Goal: Task Accomplishment & Management: Manage account settings

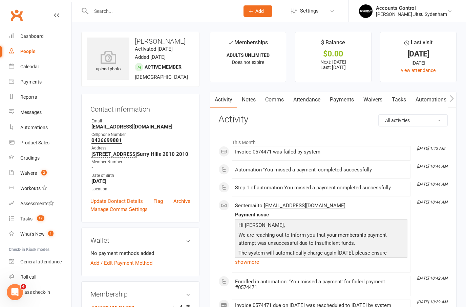
click at [119, 6] on input "text" at bounding box center [162, 10] width 146 height 9
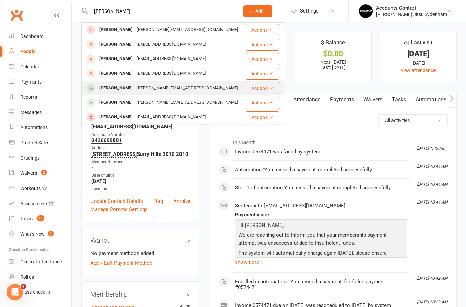
type input "[PERSON_NAME]"
click at [105, 88] on div "David Petitjean" at bounding box center [116, 88] width 38 height 10
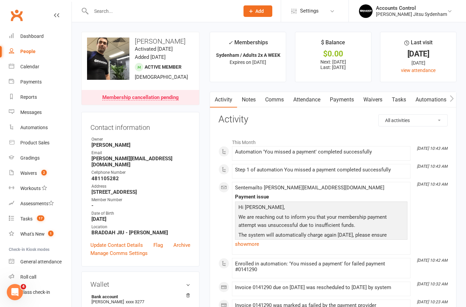
click at [341, 95] on link "Payments" at bounding box center [342, 100] width 34 height 16
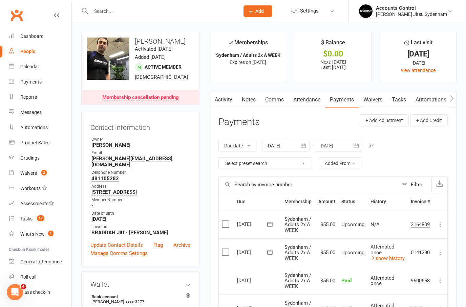
click at [126, 10] on input "text" at bounding box center [162, 10] width 146 height 9
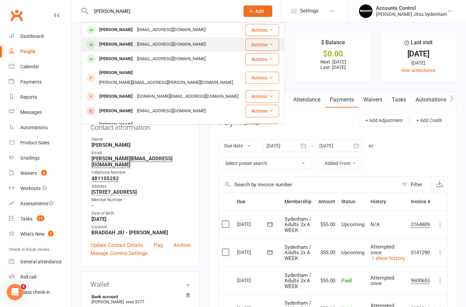
type input "HARRY"
click at [114, 48] on div "[PERSON_NAME]" at bounding box center [116, 45] width 38 height 10
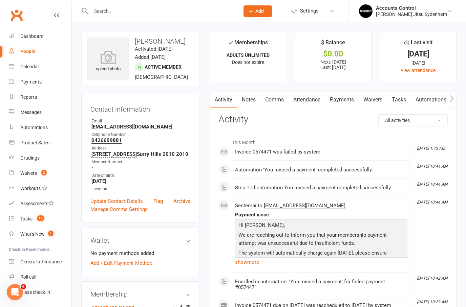
click at [344, 100] on link "Payments" at bounding box center [342, 100] width 34 height 16
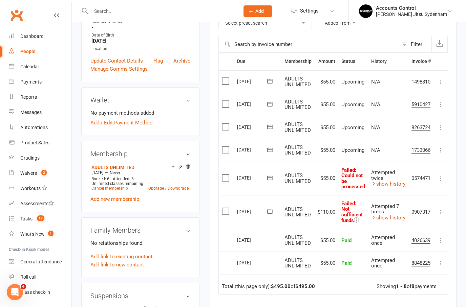
scroll to position [150, 0]
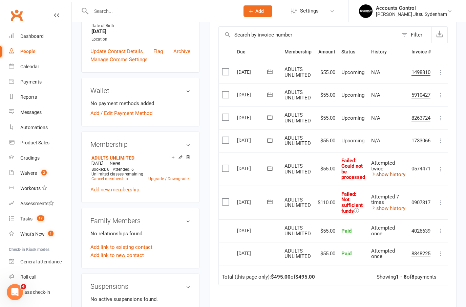
click at [392, 173] on link "show history" at bounding box center [388, 175] width 34 height 6
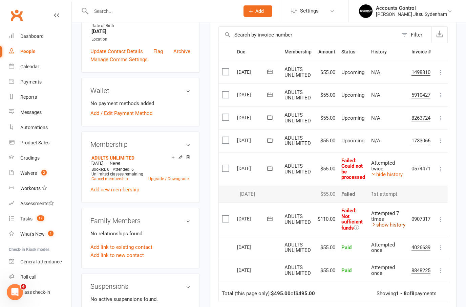
click at [379, 222] on link "show history" at bounding box center [388, 225] width 34 height 6
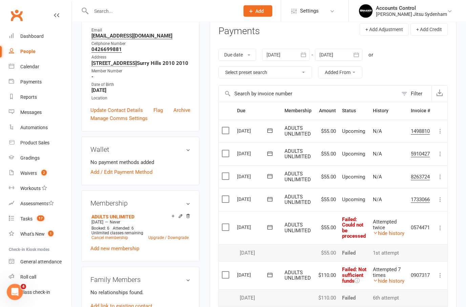
scroll to position [91, 0]
click at [99, 240] on link "Cancel membership" at bounding box center [109, 238] width 37 height 5
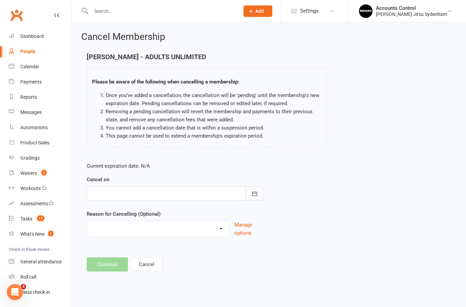
click at [256, 188] on button "button" at bounding box center [255, 194] width 18 height 14
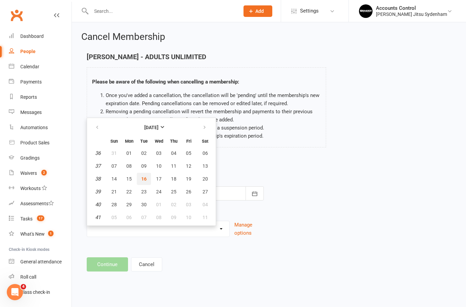
click at [141, 180] on span "16" at bounding box center [143, 178] width 5 height 5
type input "[DATE]"
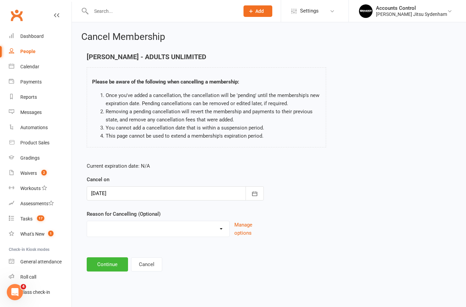
select select "2"
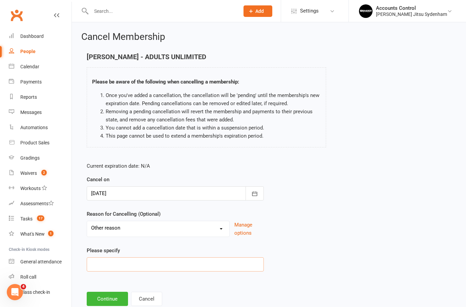
click at [136, 268] on input at bounding box center [175, 265] width 177 height 14
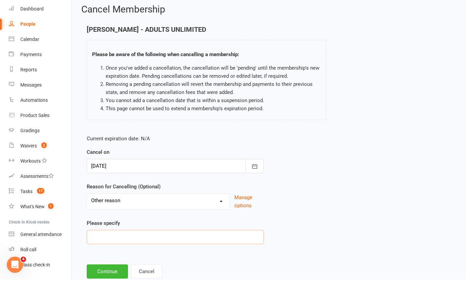
scroll to position [25, 0]
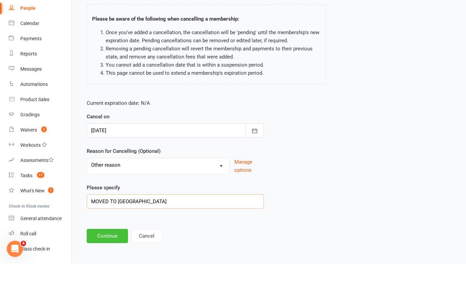
type input "MOVED TO MAROUBRA"
click at [107, 273] on button "Continue" at bounding box center [107, 280] width 41 height 14
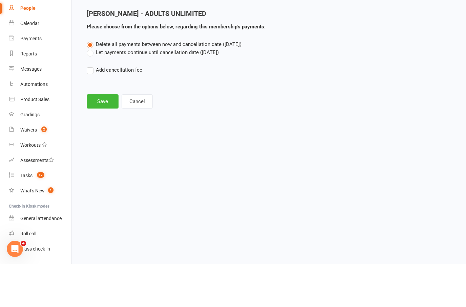
scroll to position [0, 0]
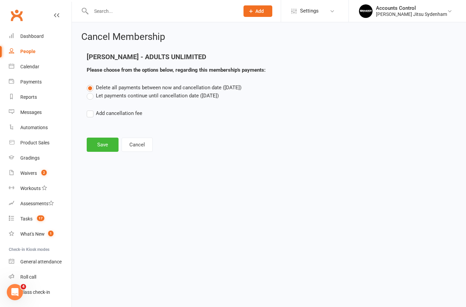
click at [105, 96] on label "Let payments continue until cancellation date (Sep 16, 2025)" at bounding box center [153, 96] width 132 height 8
click at [91, 92] on input "Let payments continue until cancellation date (Sep 16, 2025)" at bounding box center [89, 92] width 4 height 0
click at [105, 145] on button "Save" at bounding box center [103, 145] width 32 height 14
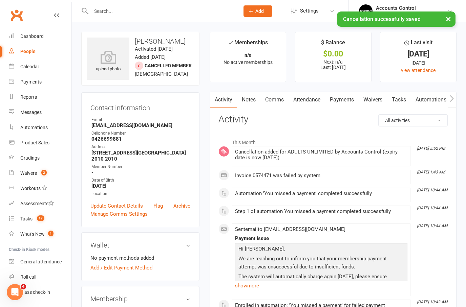
click at [335, 92] on link "Payments" at bounding box center [342, 100] width 34 height 16
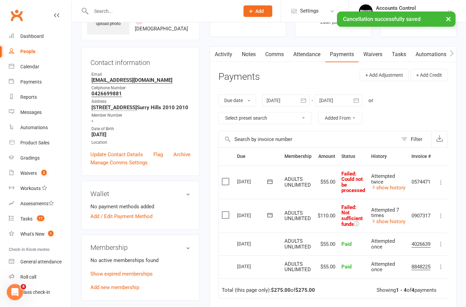
scroll to position [39, 0]
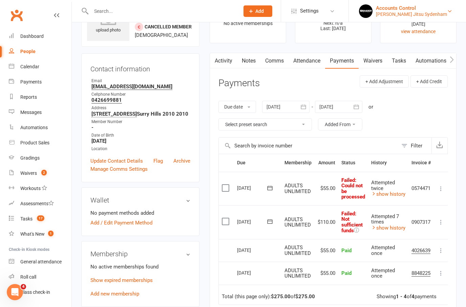
click at [443, 13] on div "[PERSON_NAME] Jitsu Sydenham" at bounding box center [411, 14] width 71 height 6
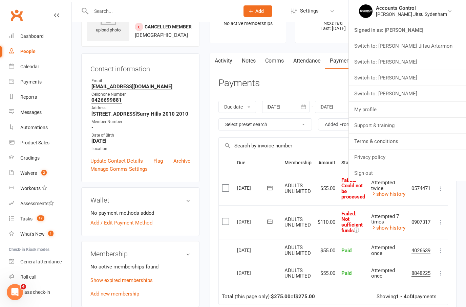
click at [415, 51] on link "Switch to: [PERSON_NAME] Jitsu Artarmon" at bounding box center [407, 46] width 117 height 16
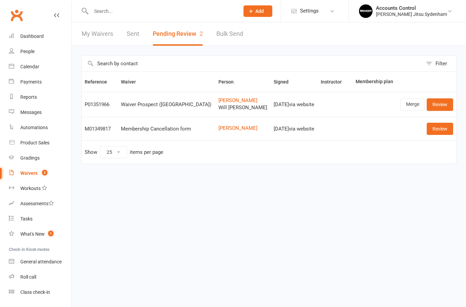
select select "25"
click at [445, 102] on link "Review" at bounding box center [440, 105] width 26 height 12
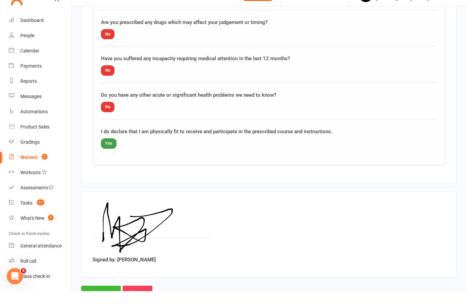
scroll to position [955, 0]
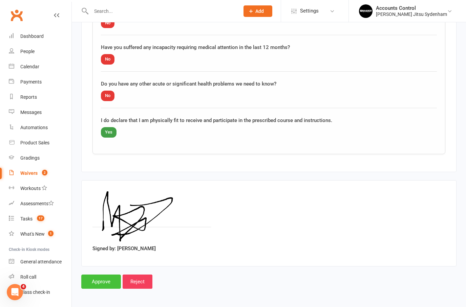
click at [95, 275] on input "Approve" at bounding box center [101, 282] width 40 height 14
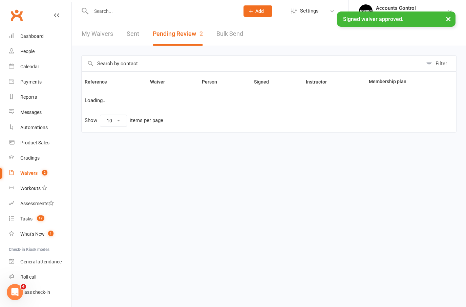
select select "25"
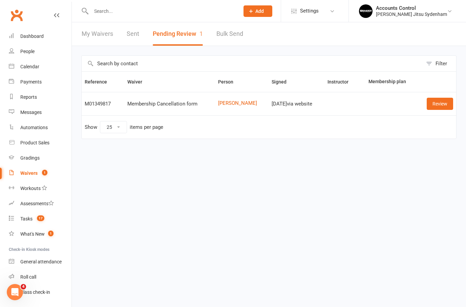
click at [152, 21] on div at bounding box center [157, 11] width 153 height 22
click at [28, 80] on div "Payments" at bounding box center [30, 81] width 21 height 5
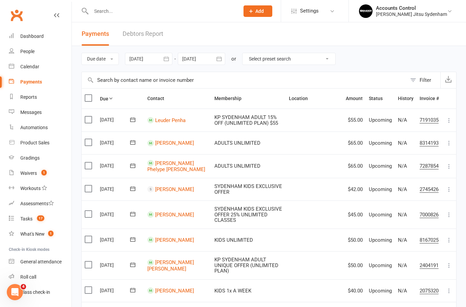
select select "0"
type input "[DATE]"
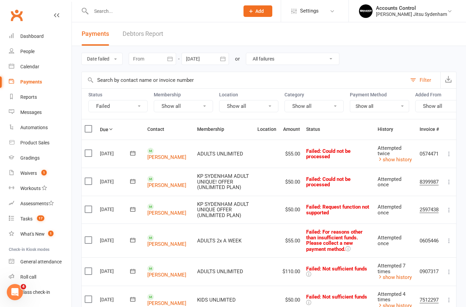
scroll to position [13, 0]
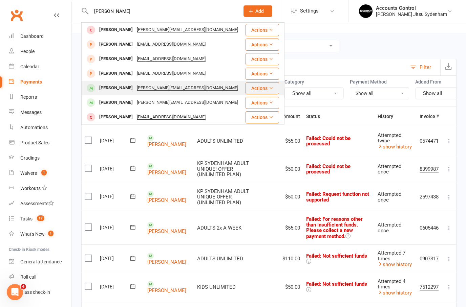
type input "DAVID"
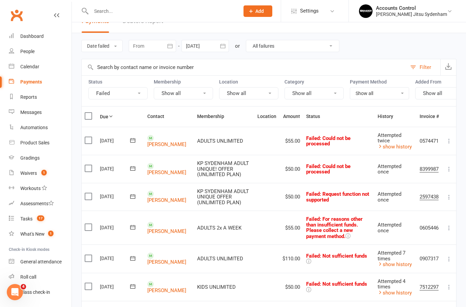
scroll to position [0, 0]
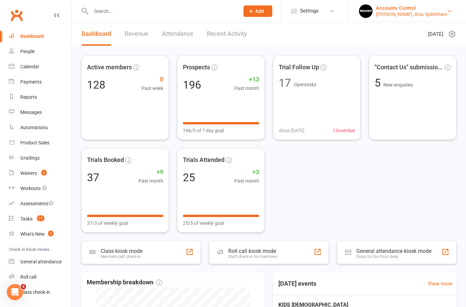
click at [427, 13] on div "Braddah Jiu Jitsu Sydenham" at bounding box center [411, 14] width 71 height 6
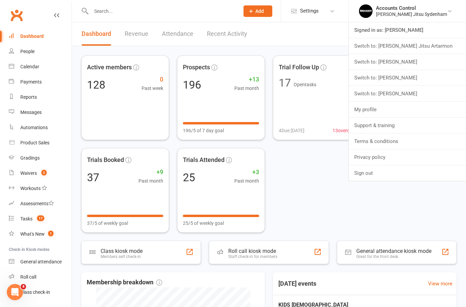
click at [416, 81] on link "Switch to: Braddah Jiu Jitsu Maroubra" at bounding box center [407, 78] width 117 height 16
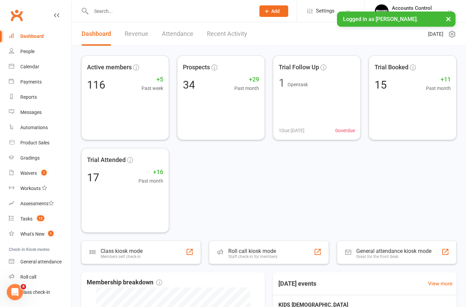
click at [137, 11] on input "text" at bounding box center [170, 10] width 162 height 9
type input "G"
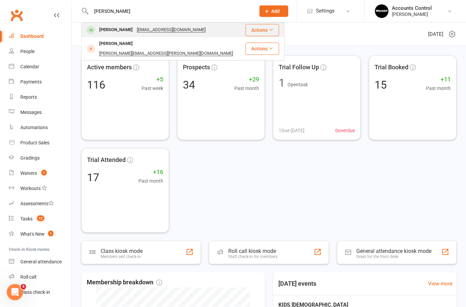
type input "[PERSON_NAME]"
click at [122, 29] on div "Harry Charlesworth" at bounding box center [116, 30] width 38 height 10
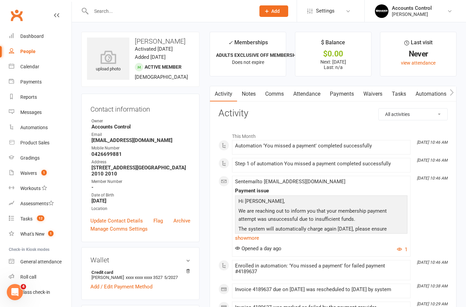
click at [350, 97] on link "Payments" at bounding box center [342, 94] width 34 height 16
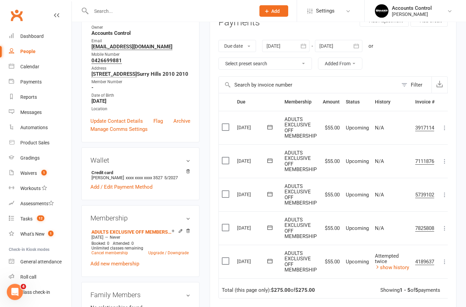
scroll to position [94, 0]
click at [398, 265] on link "show history" at bounding box center [392, 268] width 34 height 6
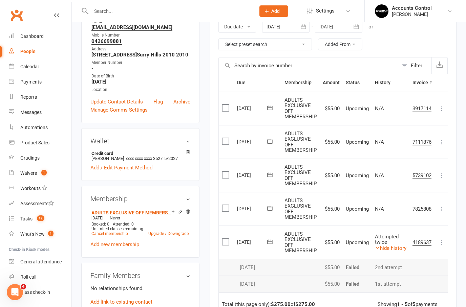
scroll to position [102, 0]
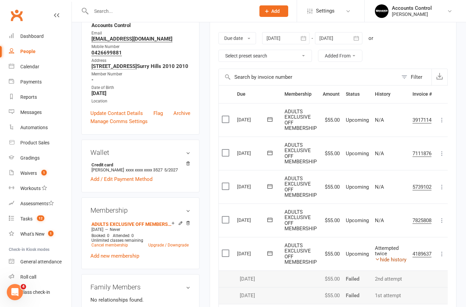
click at [396, 257] on link "hide history" at bounding box center [390, 260] width 31 height 6
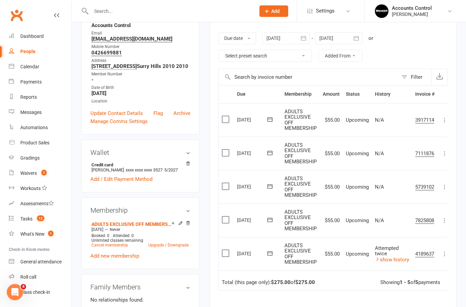
click at [447, 251] on icon at bounding box center [444, 254] width 7 height 7
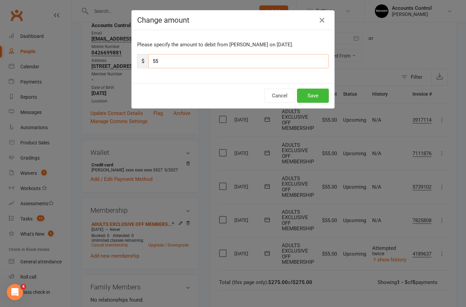
click at [204, 66] on input "55" at bounding box center [238, 61] width 181 height 14
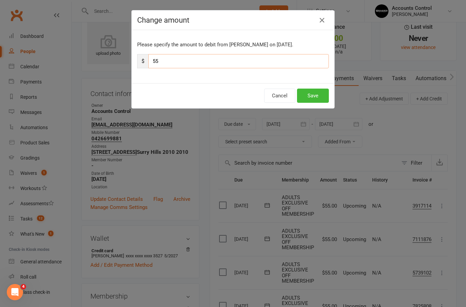
scroll to position [0, 0]
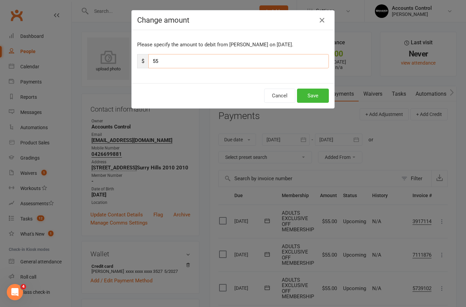
click at [170, 60] on input "55" at bounding box center [238, 61] width 181 height 14
type input "5"
type input "220"
click at [310, 99] on button "Save" at bounding box center [313, 96] width 32 height 14
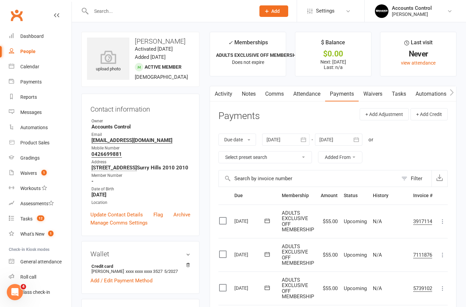
click at [104, 11] on input "text" at bounding box center [170, 10] width 162 height 9
click at [429, 13] on div "Braddah Jiu Jitsu Maroubra" at bounding box center [412, 14] width 40 height 6
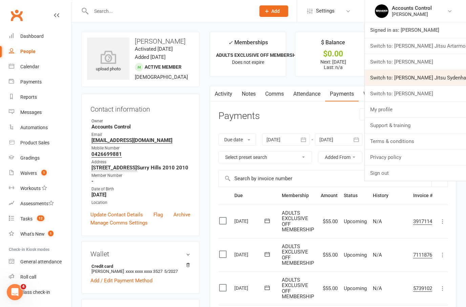
click at [423, 77] on link "Switch to: Braddah Jiu Jitsu Sydenham" at bounding box center [415, 78] width 101 height 16
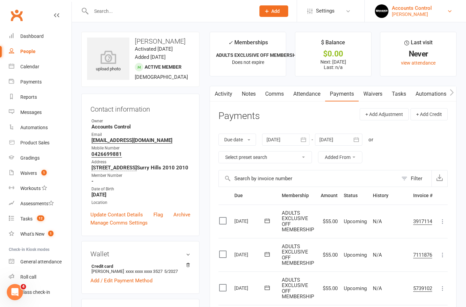
click at [449, 14] on link "Accounts Control Braddah Jiu Jitsu Maroubra" at bounding box center [415, 11] width 81 height 14
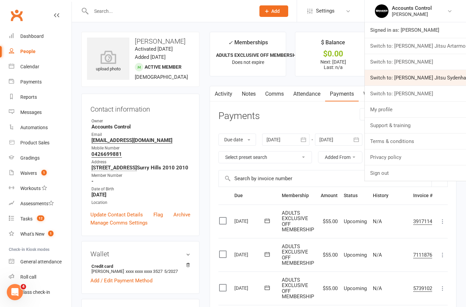
click at [430, 79] on link "Switch to: Braddah Jiu Jitsu Sydenham" at bounding box center [415, 78] width 101 height 16
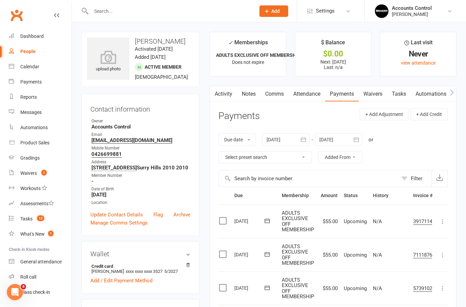
click at [111, 11] on input "text" at bounding box center [170, 10] width 162 height 9
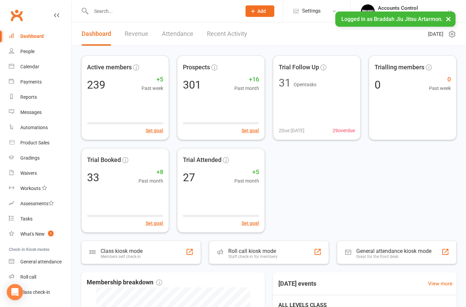
click at [147, 12] on input "text" at bounding box center [163, 10] width 148 height 9
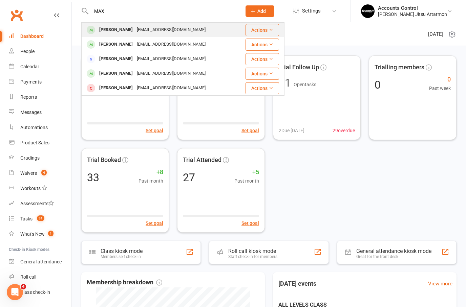
type input "MAX"
click at [126, 29] on div "[PERSON_NAME]" at bounding box center [116, 30] width 38 height 10
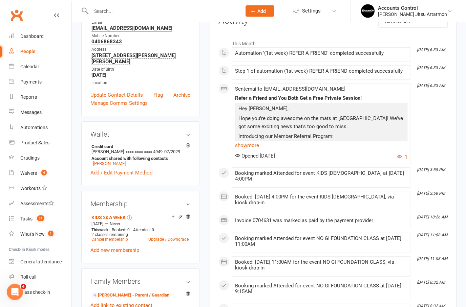
scroll to position [99, 0]
click at [181, 219] on icon at bounding box center [180, 217] width 5 height 5
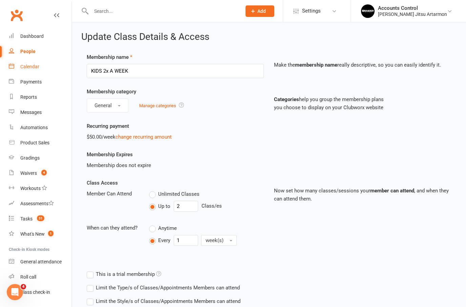
click at [30, 69] on div "Calendar" at bounding box center [29, 66] width 19 height 5
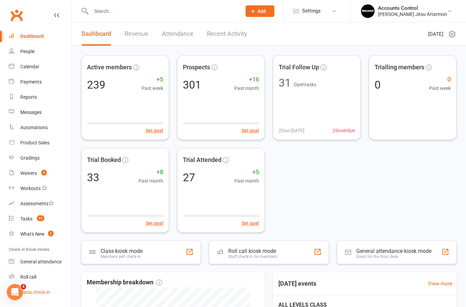
click at [34, 295] on div "Class check-in" at bounding box center [35, 292] width 30 height 5
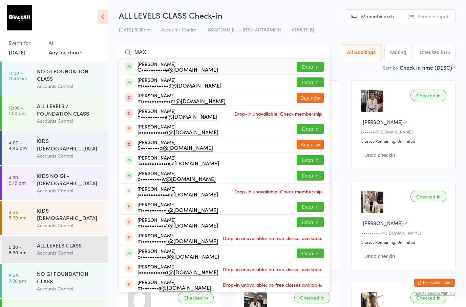
type input "MAX"
click at [253, 25] on div "[DATE] 5:30pm Accounts Control BRADDAH JIU - JITSU ARTARMON ADULTS BJJ" at bounding box center [287, 29] width 337 height 11
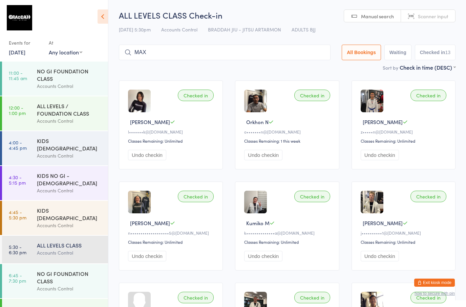
click at [187, 54] on input "MAX" at bounding box center [225, 53] width 212 height 16
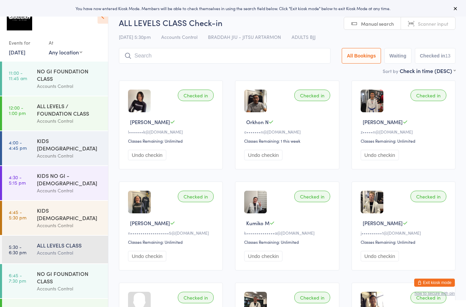
scroll to position [11, 0]
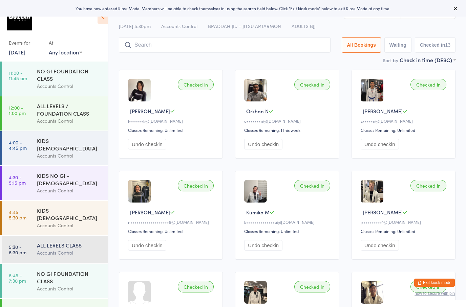
click at [441, 281] on button "Exit kiosk mode" at bounding box center [434, 283] width 41 height 8
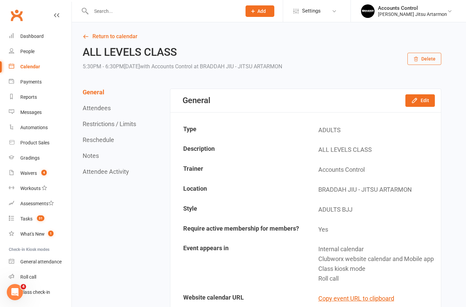
click at [29, 68] on div "Calendar" at bounding box center [30, 66] width 20 height 5
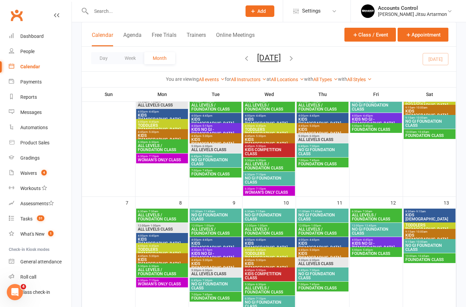
scroll to position [75, 0]
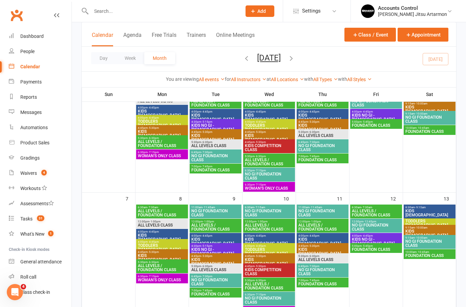
click at [200, 248] on span "KIDS NO GI - [DEMOGRAPHIC_DATA]" at bounding box center [215, 252] width 49 height 8
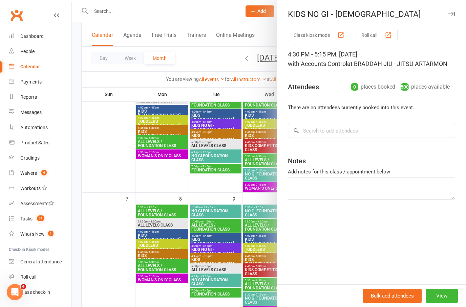
click at [150, 168] on div at bounding box center [269, 153] width 394 height 307
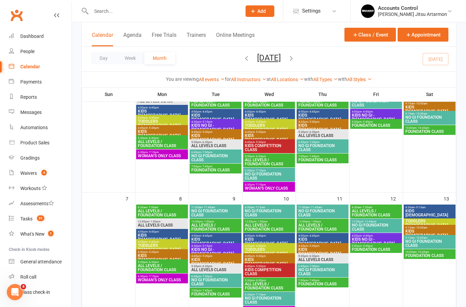
click at [207, 252] on span "KIDS NO GI - [DEMOGRAPHIC_DATA]" at bounding box center [215, 252] width 49 height 8
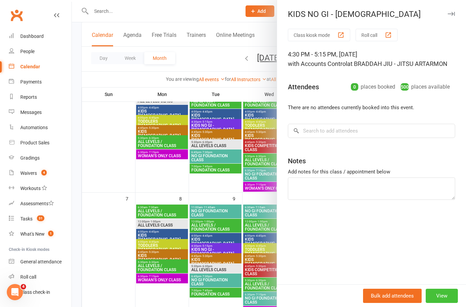
click at [438, 303] on button "View" at bounding box center [442, 296] width 32 height 14
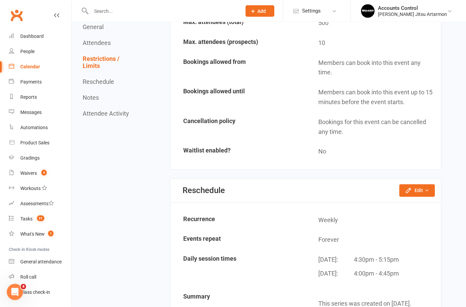
scroll to position [457, 0]
click at [424, 188] on icon "button" at bounding box center [426, 190] width 5 height 5
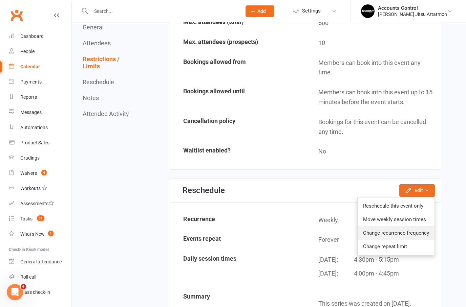
click at [394, 230] on link "Change recurrence frequency" at bounding box center [396, 234] width 77 height 14
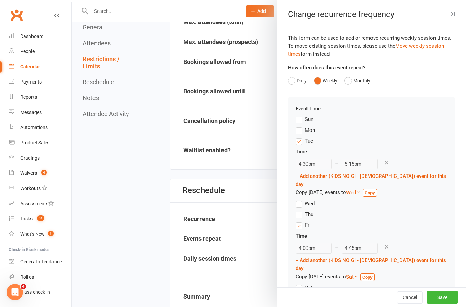
click at [300, 143] on label "Tue" at bounding box center [304, 141] width 17 height 8
click at [300, 137] on input "Tue" at bounding box center [298, 137] width 4 height 0
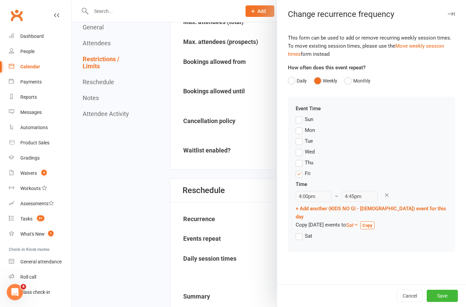
click at [438, 302] on button "Save" at bounding box center [442, 296] width 31 height 12
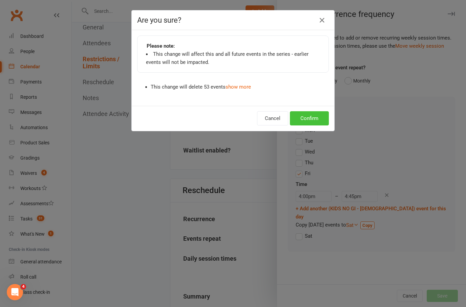
click at [304, 121] on button "Confirm" at bounding box center [309, 118] width 39 height 14
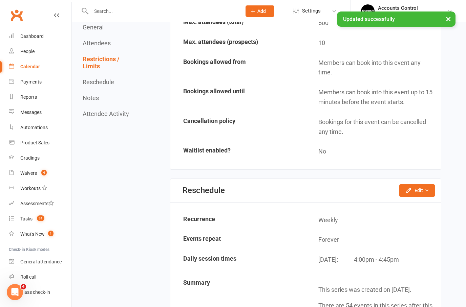
click at [33, 69] on div "Calendar" at bounding box center [30, 66] width 20 height 5
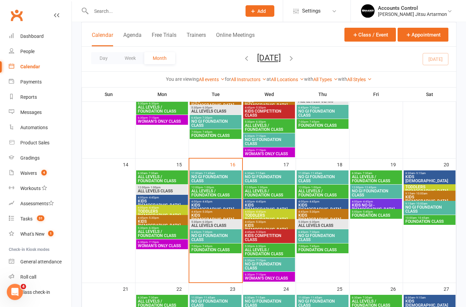
scroll to position [234, 0]
click at [114, 12] on input "text" at bounding box center [163, 10] width 148 height 9
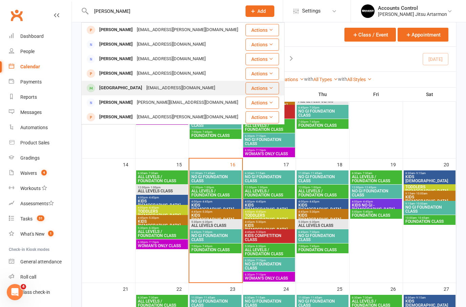
type input "GIL"
click at [108, 90] on div "Gil Center" at bounding box center [120, 88] width 47 height 10
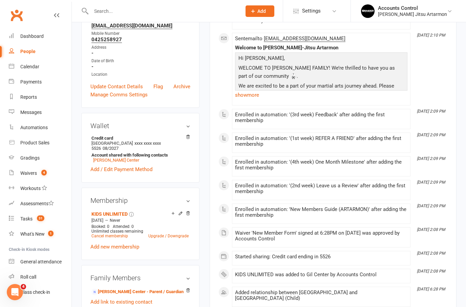
scroll to position [153, 0]
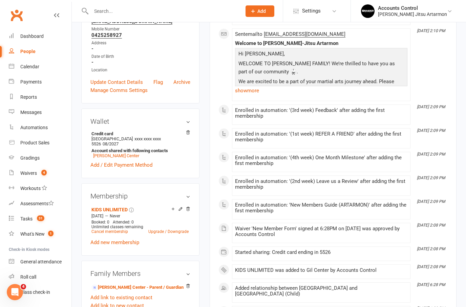
click at [181, 208] on icon at bounding box center [180, 209] width 3 height 3
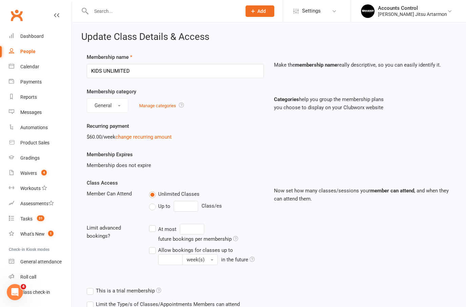
scroll to position [6, 0]
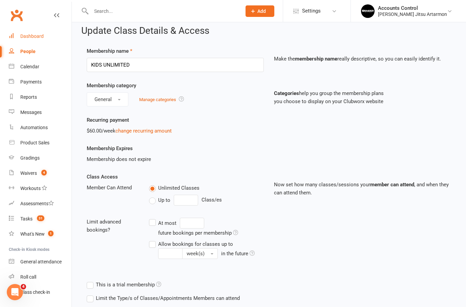
drag, startPoint x: 27, startPoint y: 36, endPoint x: 27, endPoint y: 42, distance: 6.1
click at [27, 36] on div "Dashboard" at bounding box center [31, 36] width 23 height 5
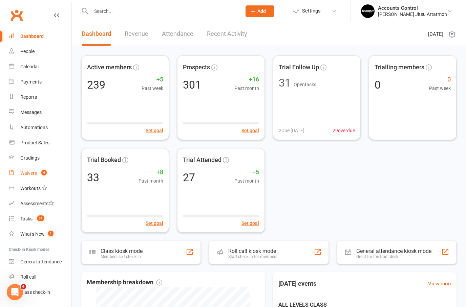
click at [29, 172] on div "Waivers" at bounding box center [28, 173] width 17 height 5
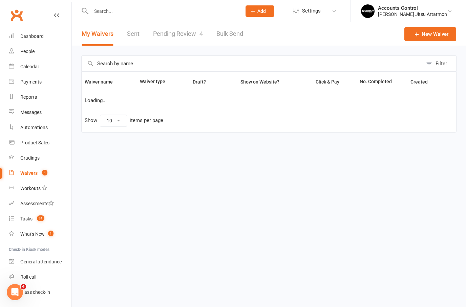
select select "50"
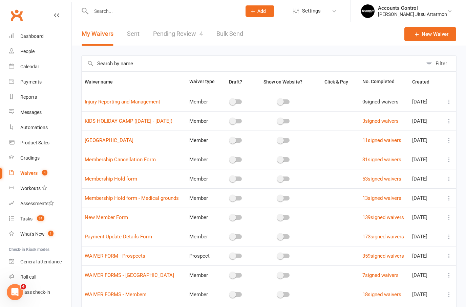
click at [174, 34] on link "Pending Review 4" at bounding box center [178, 33] width 50 height 23
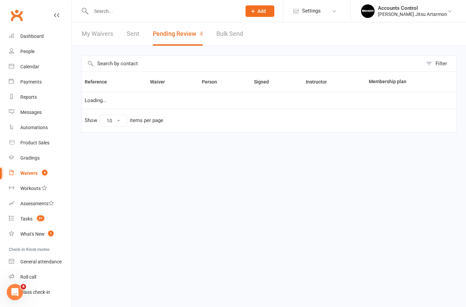
select select "50"
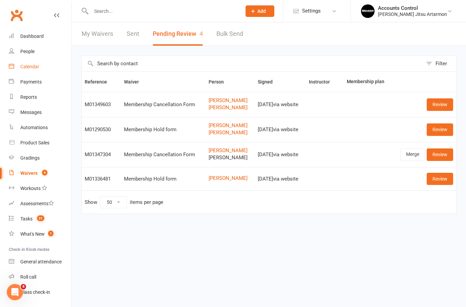
click at [29, 70] on link "Calendar" at bounding box center [40, 66] width 63 height 15
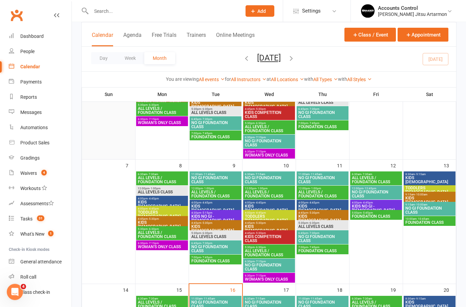
scroll to position [108, 0]
click at [142, 245] on span "WOMAN'S ONLY CLASS" at bounding box center [161, 247] width 49 height 4
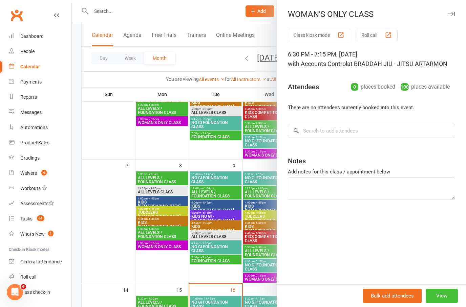
click at [440, 303] on button "View" at bounding box center [442, 296] width 32 height 14
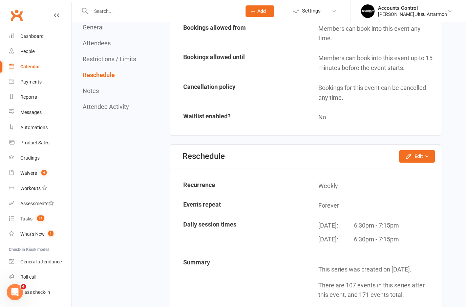
scroll to position [484, 0]
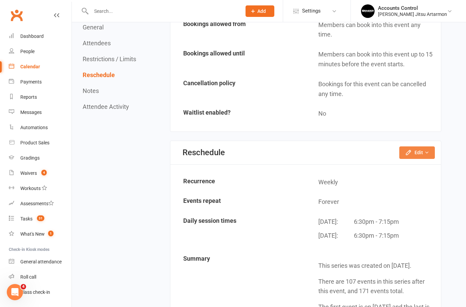
click at [422, 147] on button "Edit" at bounding box center [417, 153] width 36 height 12
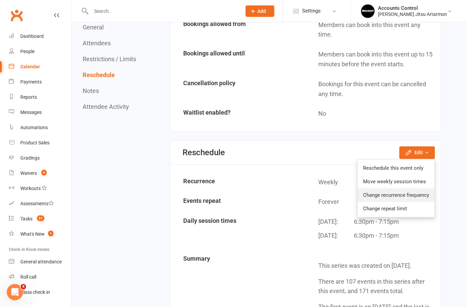
click at [395, 192] on link "Change recurrence frequency" at bounding box center [396, 196] width 77 height 14
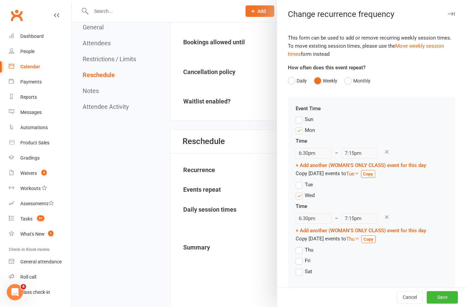
scroll to position [501, 0]
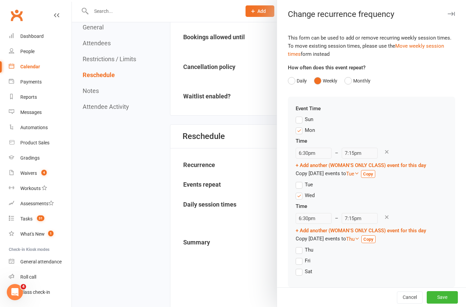
click at [287, 151] on div "This form can be used to add or remove recurring weekly session times. To move …" at bounding box center [371, 163] width 189 height 269
click at [300, 130] on label "Mon" at bounding box center [305, 130] width 19 height 8
click at [300, 126] on input "Mon" at bounding box center [298, 126] width 4 height 0
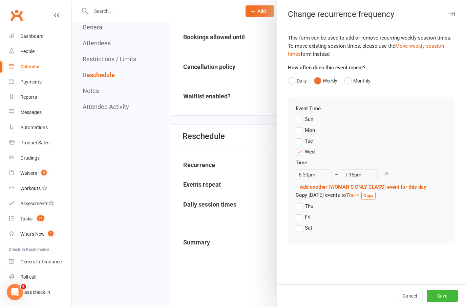
click at [300, 130] on label "Mon" at bounding box center [305, 130] width 19 height 8
click at [300, 126] on input "Mon" at bounding box center [298, 126] width 4 height 0
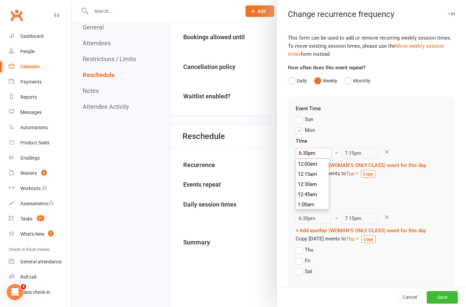
click at [303, 156] on input "6:30pm" at bounding box center [314, 153] width 36 height 11
type input "6:15pm"
type input "7:00pm"
click at [311, 168] on li "6:15pm" at bounding box center [312, 164] width 33 height 10
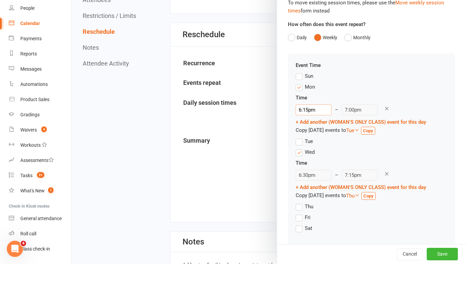
scroll to position [564, 0]
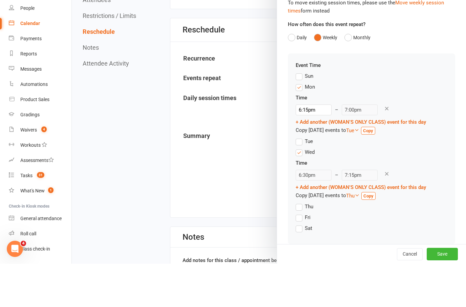
click at [439, 288] on div "Cancel Save" at bounding box center [371, 297] width 189 height 19
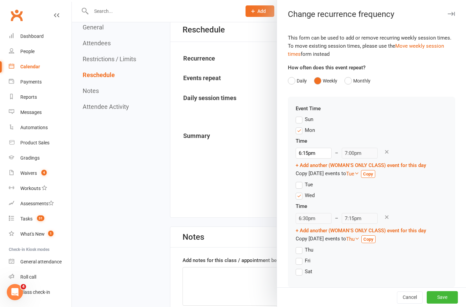
click at [441, 284] on div "Event Time Sun Mon Time 6:15pm 12:00am 12:15am 12:30am 12:45am 1:00am 1:15am 1:…" at bounding box center [371, 192] width 167 height 191
click at [442, 304] on button "Save" at bounding box center [442, 298] width 31 height 12
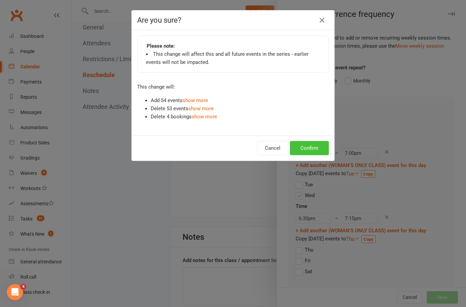
click at [308, 150] on button "Confirm" at bounding box center [309, 148] width 39 height 14
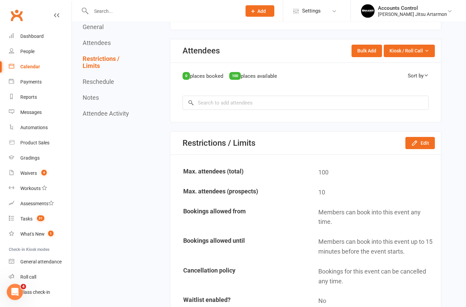
scroll to position [268, 0]
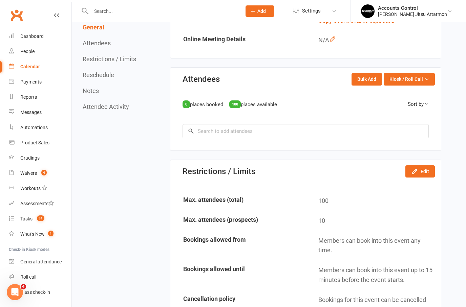
click at [25, 67] on div "Calendar" at bounding box center [30, 66] width 20 height 5
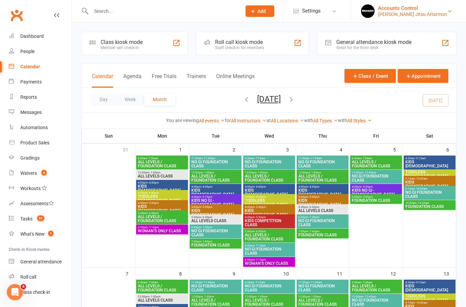
click at [418, 8] on div "Accounts Control" at bounding box center [412, 8] width 69 height 6
click at [419, 14] on div "[PERSON_NAME] Jitsu Artarmon" at bounding box center [412, 14] width 69 height 6
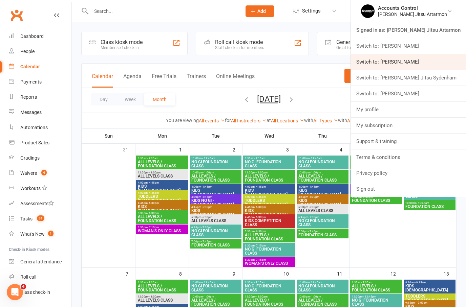
click at [413, 67] on link "Switch to: [PERSON_NAME]" at bounding box center [408, 62] width 115 height 16
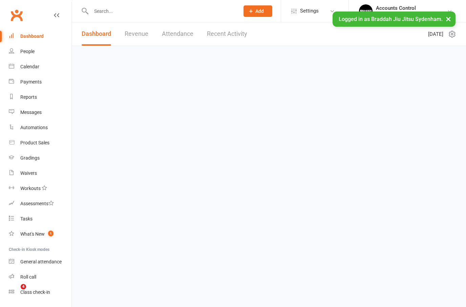
click at [114, 12] on input "text" at bounding box center [162, 10] width 146 height 9
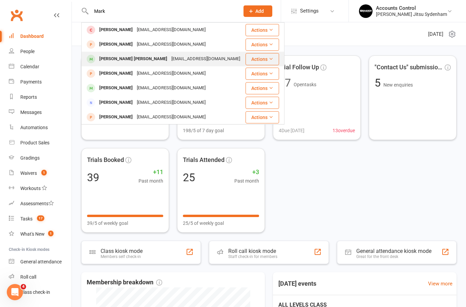
type input "Mark"
click at [112, 61] on div "Mark Anthony Torres" at bounding box center [133, 59] width 72 height 10
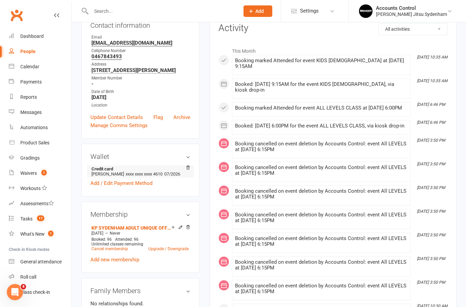
scroll to position [91, 0]
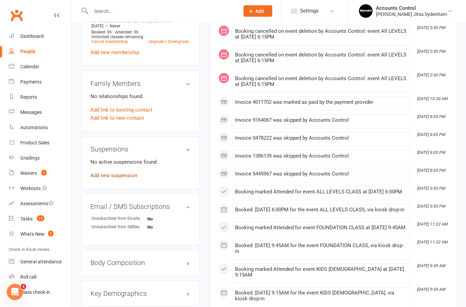
click at [122, 179] on link "Add new suspension" at bounding box center [113, 176] width 47 height 6
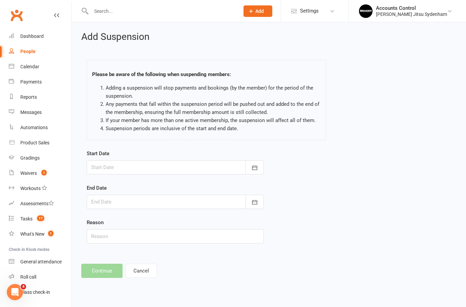
click at [141, 273] on button "Cancel" at bounding box center [141, 271] width 31 height 14
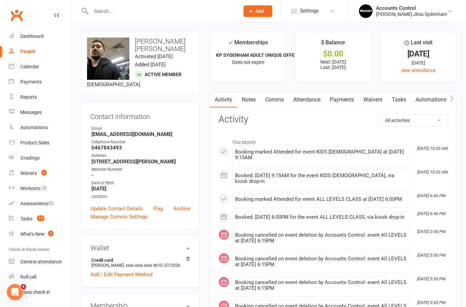
click at [374, 104] on link "Waivers" at bounding box center [373, 100] width 28 height 16
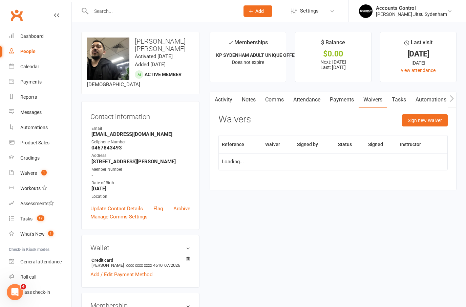
click at [339, 101] on link "Payments" at bounding box center [342, 100] width 34 height 16
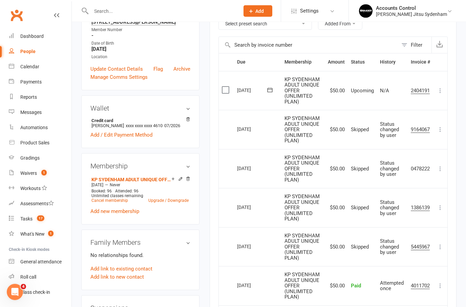
scroll to position [135, 0]
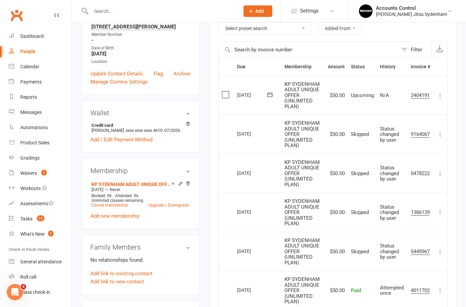
click at [147, 12] on input "text" at bounding box center [162, 10] width 146 height 9
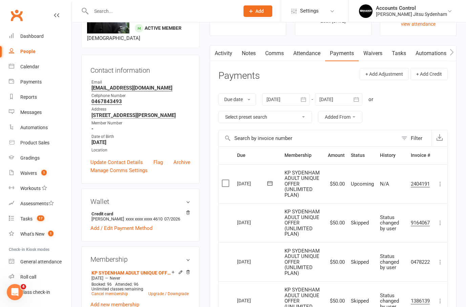
scroll to position [0, 0]
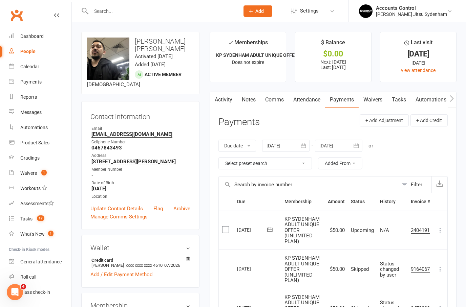
click at [144, 10] on input "text" at bounding box center [162, 10] width 146 height 9
type input "P"
click at [32, 176] on link "Waivers 1" at bounding box center [40, 173] width 63 height 15
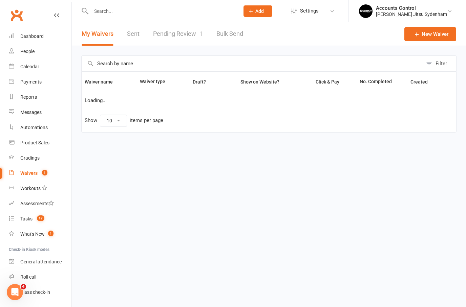
select select "25"
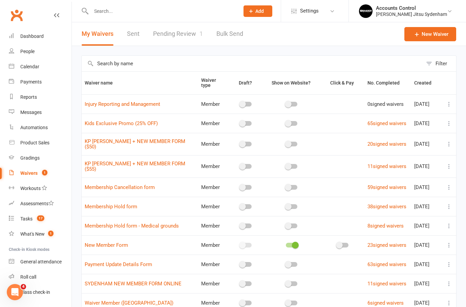
click at [185, 33] on link "Pending Review 1" at bounding box center [178, 33] width 50 height 23
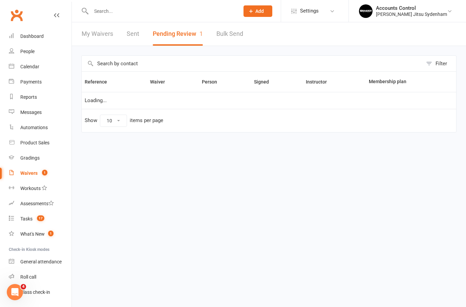
select select "25"
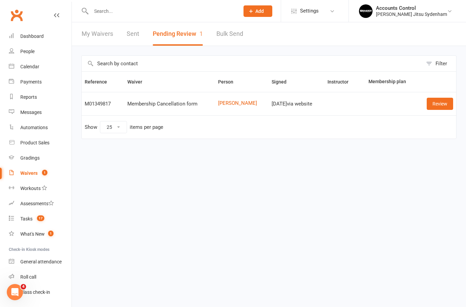
click at [34, 176] on div "Waivers" at bounding box center [28, 173] width 17 height 5
select select "25"
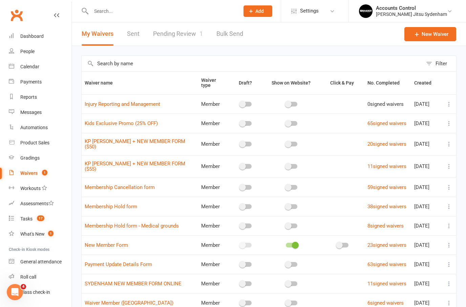
click at [169, 33] on link "Pending Review 1" at bounding box center [178, 33] width 50 height 23
select select "25"
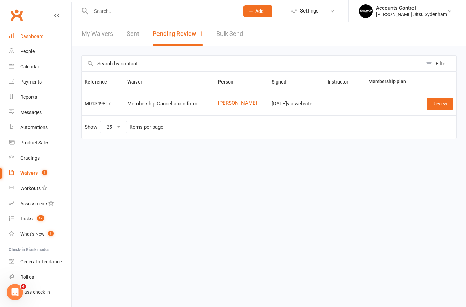
click at [34, 34] on div "Dashboard" at bounding box center [31, 36] width 23 height 5
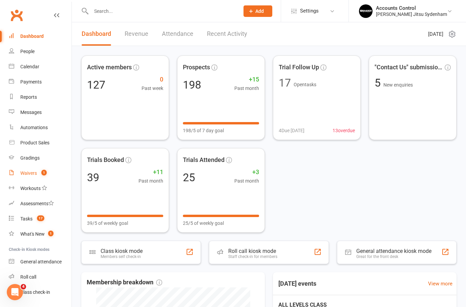
click at [31, 171] on div "Waivers" at bounding box center [28, 173] width 17 height 5
select select "25"
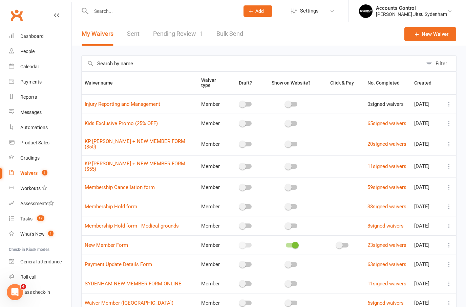
click at [186, 294] on td "SYDENHAM NEW MEMBER FORM ONLINE" at bounding box center [140, 283] width 116 height 19
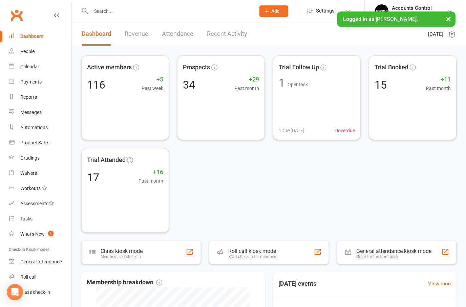
click at [113, 15] on input "text" at bounding box center [170, 10] width 162 height 9
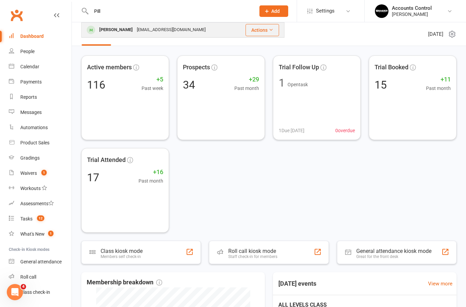
type input "Pill"
click at [113, 31] on div "[PERSON_NAME]" at bounding box center [116, 30] width 38 height 10
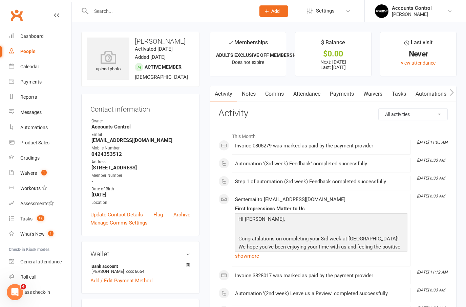
scroll to position [8, 0]
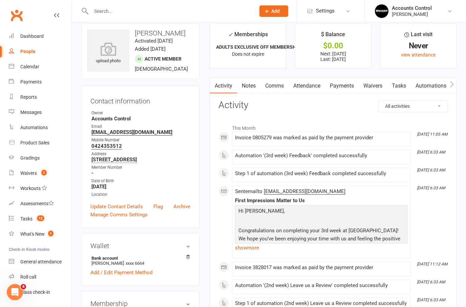
click at [348, 89] on link "Payments" at bounding box center [342, 86] width 34 height 16
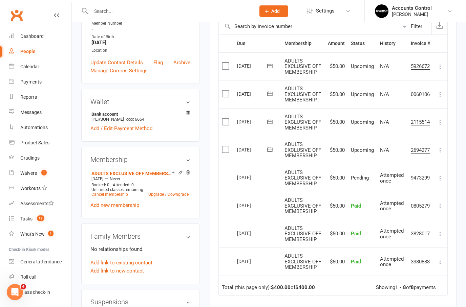
scroll to position [145, 0]
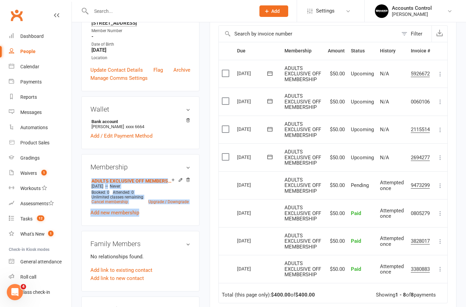
drag, startPoint x: 188, startPoint y: 190, endPoint x: 190, endPoint y: 231, distance: 41.0
click at [190, 226] on div "Membership ADULTS EXCLUSIVE OFF MEMBERSHIP [DATE] — Never Booked: 0 Attended: 0…" at bounding box center [140, 189] width 118 height 71
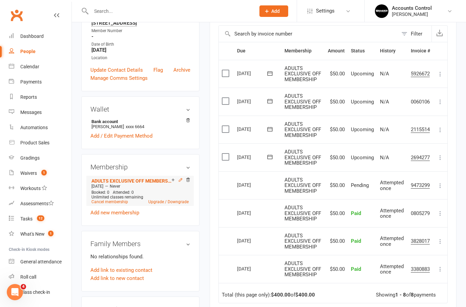
click at [180, 183] on icon at bounding box center [180, 180] width 5 height 5
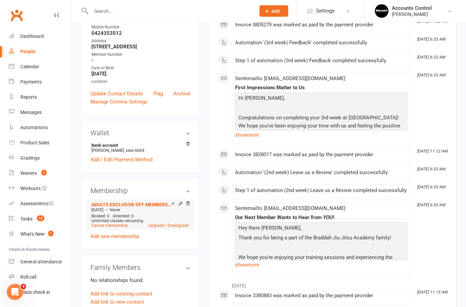
scroll to position [121, 0]
click at [189, 206] on icon at bounding box center [188, 203] width 5 height 5
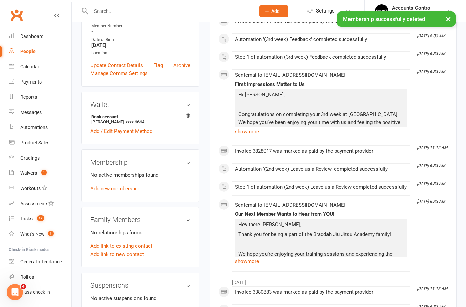
scroll to position [138, 0]
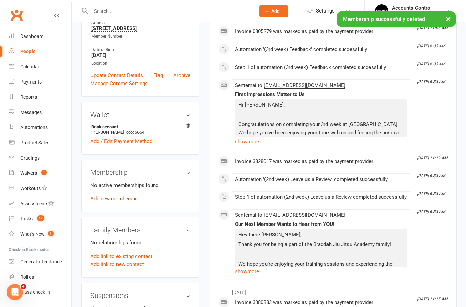
click at [119, 202] on link "Add new membership" at bounding box center [114, 199] width 49 height 6
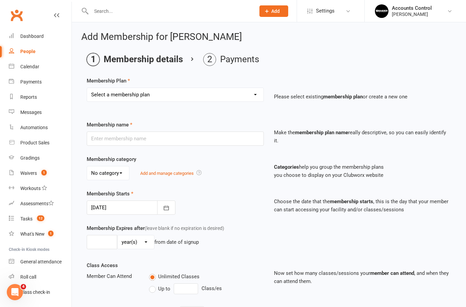
select select "14"
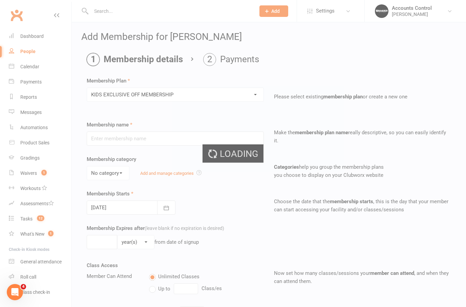
type input "KIDS EXCLUSIVE OFF MEMBERSHIP"
select select "0"
type input "0"
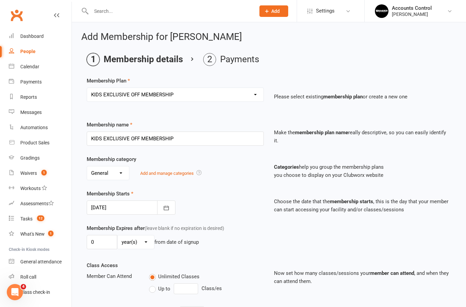
select select "13"
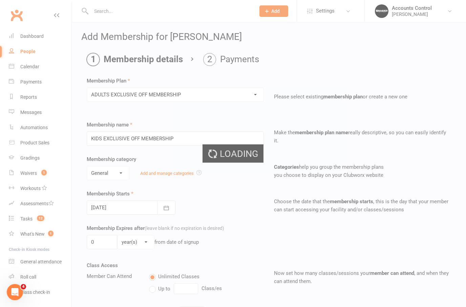
type input "ADULTS EXCLUSIVE OFF MEMBERSHIP"
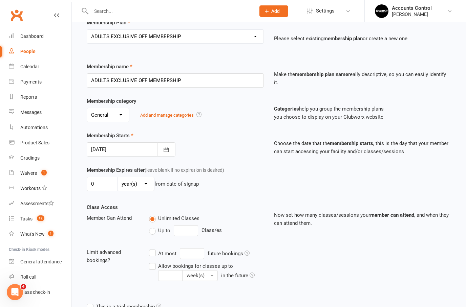
scroll to position [141, 0]
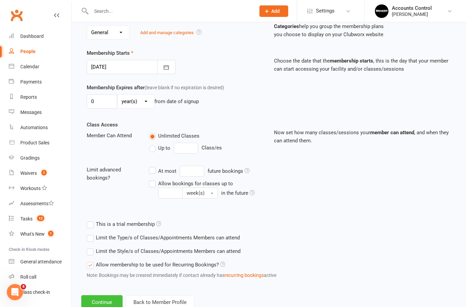
click at [112, 301] on button "Continue" at bounding box center [101, 303] width 41 height 14
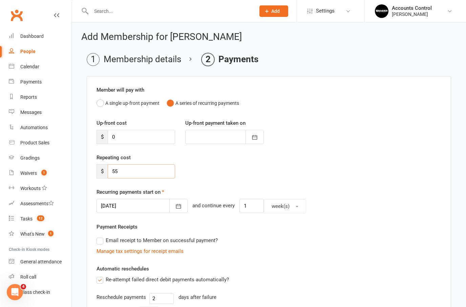
click at [128, 169] on input "55" at bounding box center [141, 172] width 67 height 14
type input "5"
type input "0"
click at [169, 213] on div "[DATE] [DATE] Sun Mon Tue Wed Thu Fri Sat 36 31 01 02 03 04 05 06 37 07 08 09 1…" at bounding box center [142, 206] width 91 height 15
click at [176, 208] on icon "button" at bounding box center [178, 207] width 5 height 4
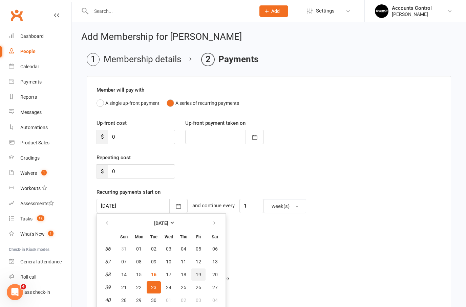
click at [198, 276] on span "19" at bounding box center [198, 274] width 5 height 5
type input "[DATE]"
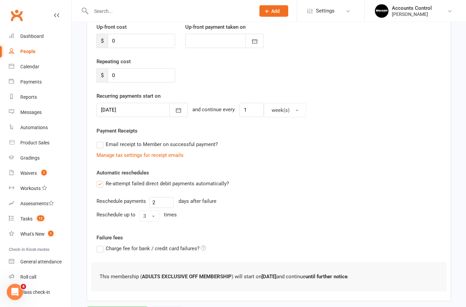
scroll to position [109, 0]
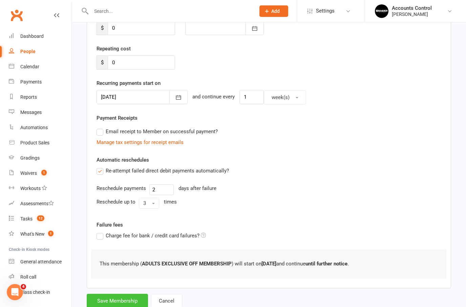
click at [108, 305] on button "Save Membership" at bounding box center [117, 301] width 61 height 14
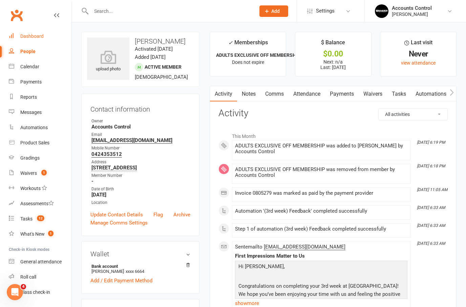
click at [30, 35] on div "Dashboard" at bounding box center [31, 36] width 23 height 5
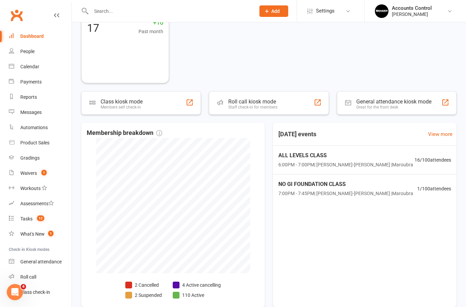
scroll to position [164, 0]
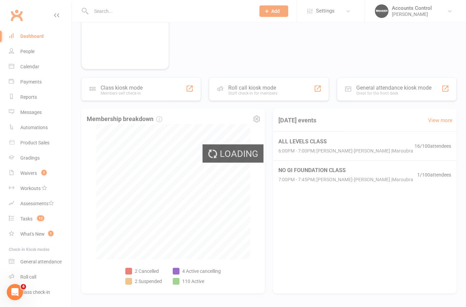
select select "no_trial"
select select "100"
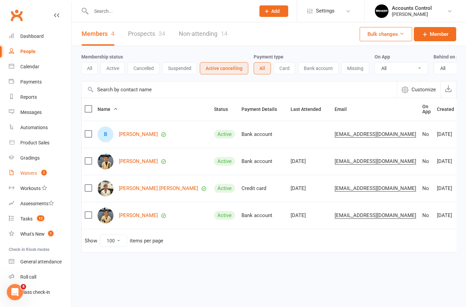
click at [35, 174] on div "Waivers" at bounding box center [28, 173] width 17 height 5
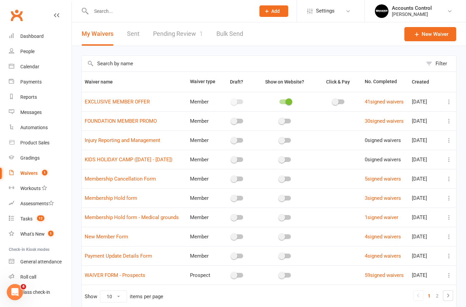
click at [172, 30] on link "Pending Review 1" at bounding box center [178, 33] width 50 height 23
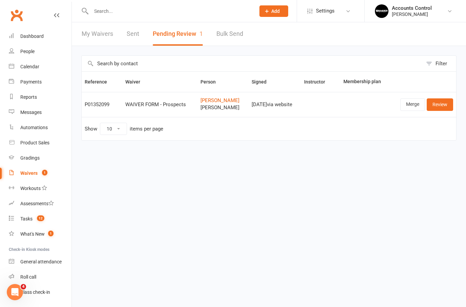
click at [434, 104] on link "Review" at bounding box center [440, 105] width 26 height 12
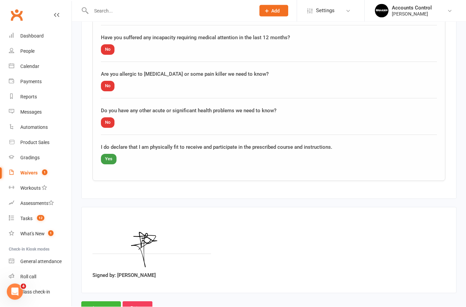
scroll to position [964, 0]
click at [102, 305] on input "Approve" at bounding box center [101, 309] width 40 height 14
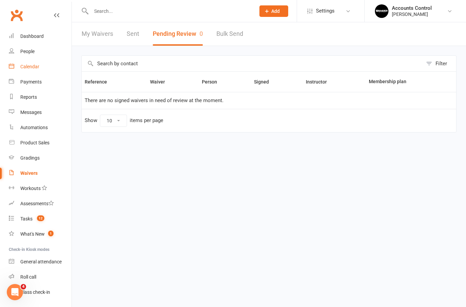
click at [28, 67] on div "Calendar" at bounding box center [29, 66] width 19 height 5
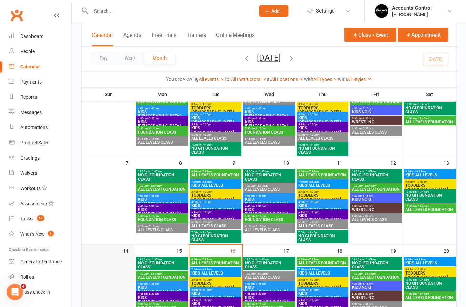
scroll to position [75, 0]
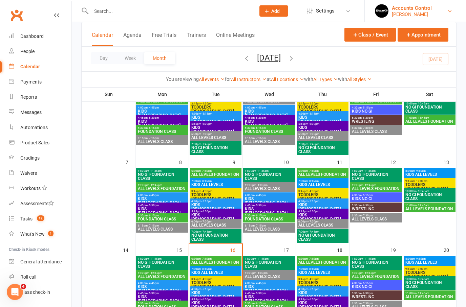
click at [435, 4] on link "Accounts Control Braddah Jiu Jitsu Maroubra" at bounding box center [415, 11] width 81 height 14
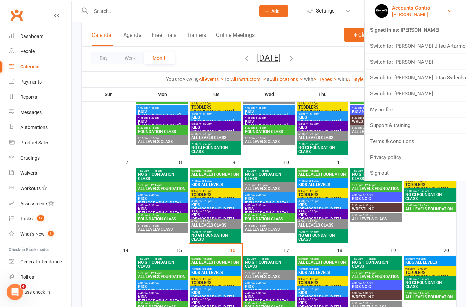
scroll to position [75, 0]
click at [425, 80] on link "Switch to: Braddah Jiu Jitsu Sydenham" at bounding box center [415, 78] width 101 height 16
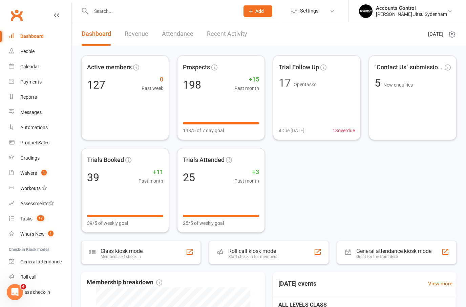
click at [107, 5] on div at bounding box center [157, 11] width 153 height 22
click at [107, 11] on input "text" at bounding box center [162, 10] width 146 height 9
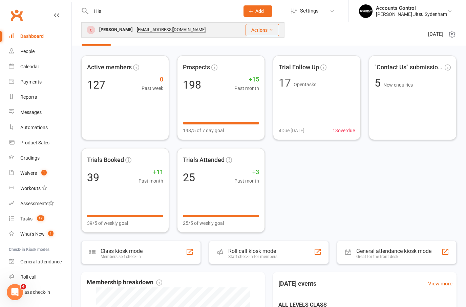
type input "Hie"
click at [109, 28] on div "[PERSON_NAME]" at bounding box center [116, 30] width 38 height 10
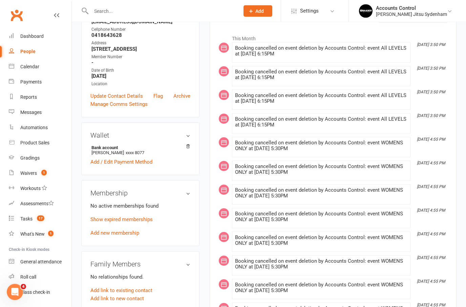
scroll to position [104, 0]
click at [124, 223] on link "Show expired memberships" at bounding box center [121, 220] width 62 height 6
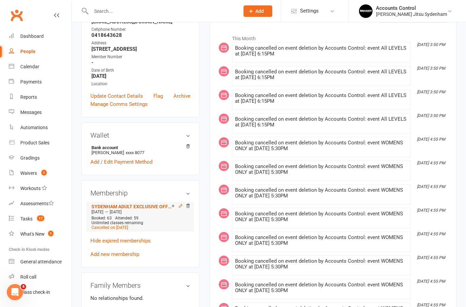
click at [181, 209] on icon at bounding box center [180, 206] width 5 height 5
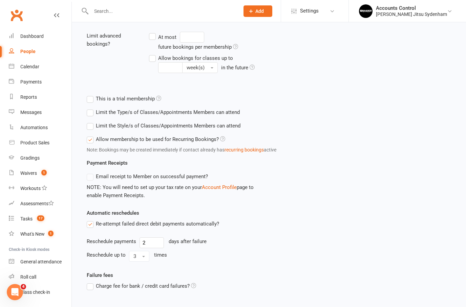
scroll to position [221, 0]
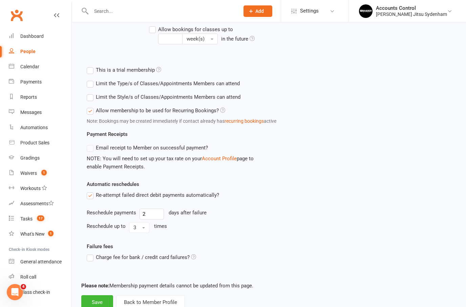
click at [134, 303] on button "Back to Member Profile" at bounding box center [150, 303] width 69 height 14
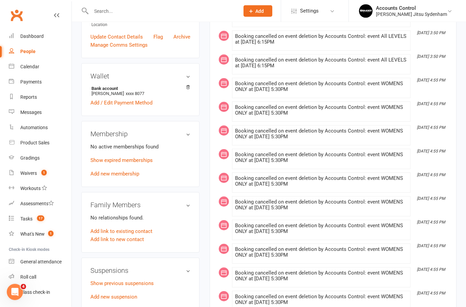
scroll to position [163, 0]
click at [131, 177] on link "Add new membership" at bounding box center [114, 174] width 49 height 6
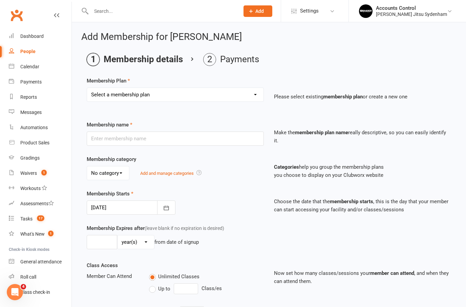
select select "14"
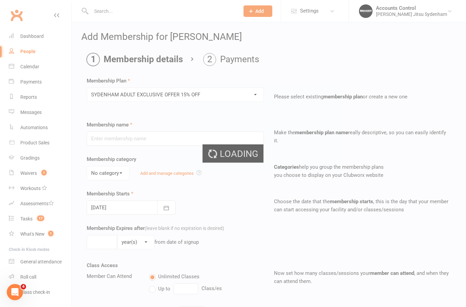
type input "SYDENHAM ADULT EXCLUSIVE OFFER 15% OFF"
select select "0"
type input "0"
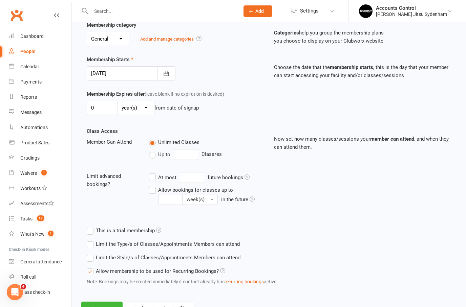
scroll to position [141, 0]
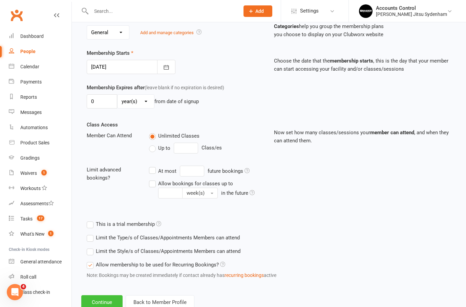
click at [101, 304] on button "Continue" at bounding box center [101, 303] width 41 height 14
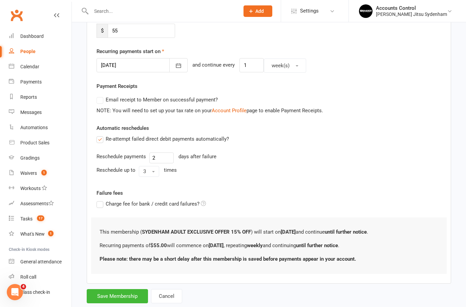
scroll to position [0, 0]
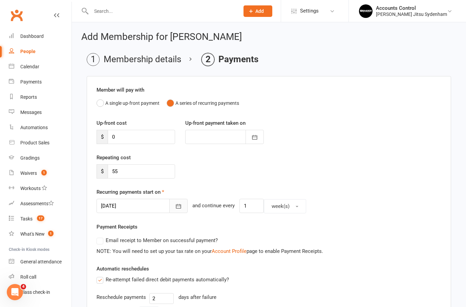
click at [176, 208] on icon "button" at bounding box center [178, 207] width 5 height 4
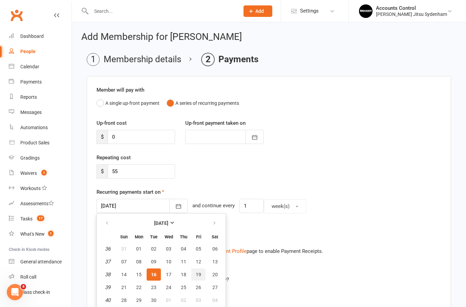
click at [199, 277] on span "19" at bounding box center [198, 274] width 5 height 5
type input "[DATE]"
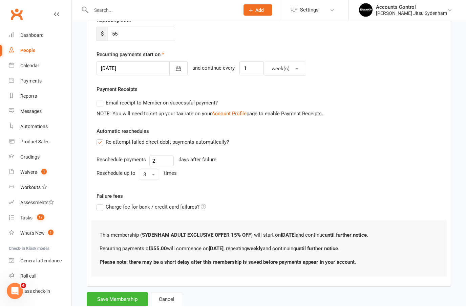
scroll to position [136, 0]
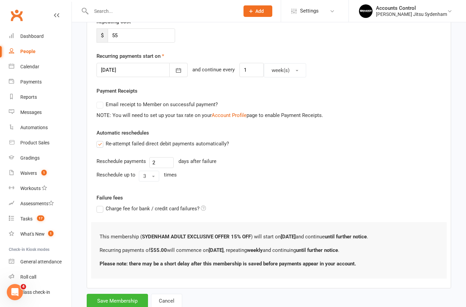
click at [122, 303] on button "Save Membership" at bounding box center [117, 301] width 61 height 14
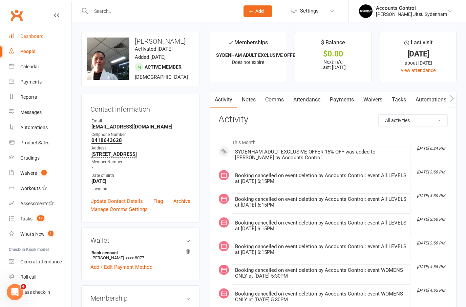
click at [41, 39] on link "Dashboard" at bounding box center [40, 36] width 63 height 15
